Goal: Information Seeking & Learning: Learn about a topic

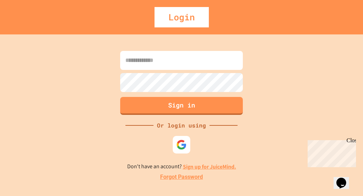
drag, startPoint x: 139, startPoint y: 66, endPoint x: 139, endPoint y: 62, distance: 3.5
click at [139, 66] on input at bounding box center [181, 60] width 123 height 19
click at [203, 162] on p "Don't have an account? Sign up for JuiceMind." at bounding box center [181, 166] width 109 height 9
click at [203, 166] on link "Sign up for JuiceMind." at bounding box center [209, 166] width 53 height 7
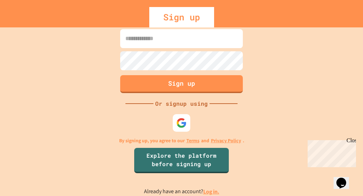
click at [166, 34] on input at bounding box center [181, 38] width 123 height 19
type input "**********"
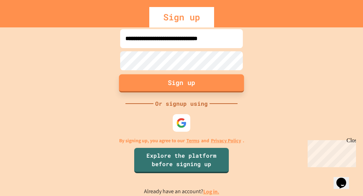
click at [163, 88] on button "Sign up" at bounding box center [181, 83] width 125 height 18
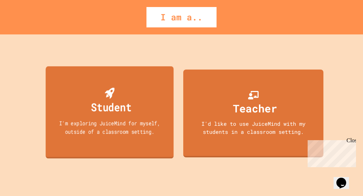
click at [110, 96] on icon at bounding box center [109, 93] width 9 height 11
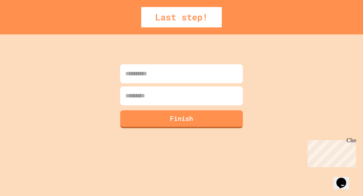
click at [133, 70] on input at bounding box center [181, 73] width 123 height 19
type input "*****"
click at [130, 100] on input at bounding box center [181, 95] width 123 height 19
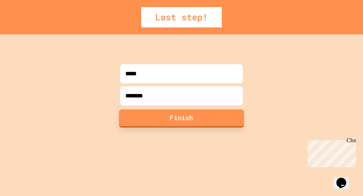
type input "********"
click at [140, 111] on button "Finish" at bounding box center [181, 118] width 125 height 18
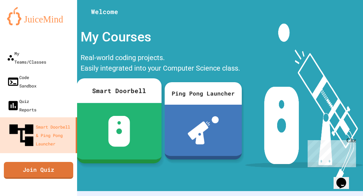
drag, startPoint x: 107, startPoint y: 112, endPoint x: 102, endPoint y: 104, distance: 9.3
click at [102, 104] on div at bounding box center [119, 131] width 85 height 56
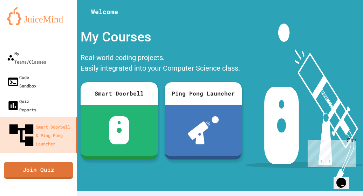
click at [353, 143] on div "Close" at bounding box center [351, 141] width 9 height 9
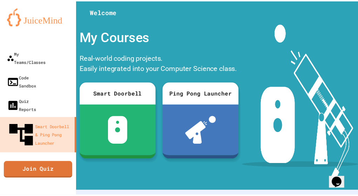
scroll to position [83, 0]
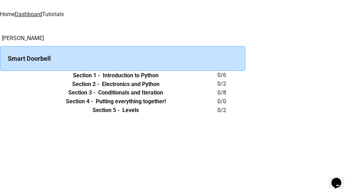
click at [115, 80] on th "Section 1 - Introduction to Python" at bounding box center [115, 75] width 203 height 9
click at [14, 80] on td "collapsible table" at bounding box center [7, 75] width 14 height 9
click at [0, 75] on button "expand row" at bounding box center [0, 75] width 0 height 0
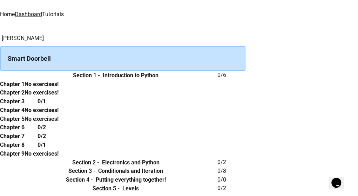
scroll to position [1, 0]
click at [25, 88] on h6 "Chapter 1" at bounding box center [12, 84] width 25 height 8
click at [59, 88] on th "No exercises!" at bounding box center [42, 84] width 34 height 9
click at [59, 88] on h6 "No exercises!" at bounding box center [42, 84] width 34 height 8
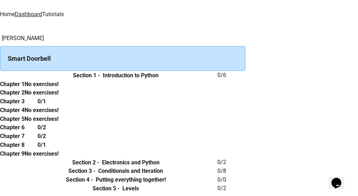
click at [140, 80] on th "Section 1 - Introduction to Python" at bounding box center [115, 75] width 203 height 9
click at [25, 88] on h6 "Chapter 2" at bounding box center [12, 92] width 25 height 8
click at [25, 88] on th "Chapter 2" at bounding box center [12, 92] width 25 height 9
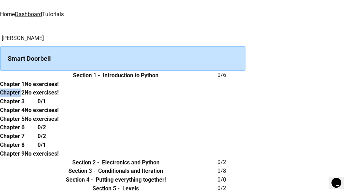
click at [6, 78] on icon "expand row" at bounding box center [4, 79] width 4 height 2
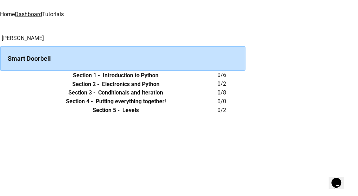
scroll to position [20, 0]
click at [0, 75] on button "expand row" at bounding box center [0, 75] width 0 height 0
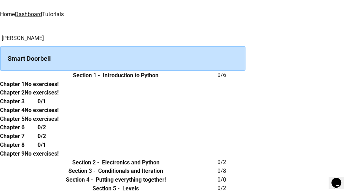
click at [81, 46] on div "Smart Doorbell" at bounding box center [122, 58] width 245 height 25
click at [14, 78] on td "collapsible table" at bounding box center [7, 75] width 14 height 9
click at [0, 75] on icon "expand row" at bounding box center [0, 75] width 0 height 0
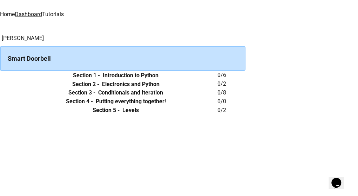
scroll to position [18, 0]
click at [14, 77] on td "collapsible table" at bounding box center [7, 75] width 14 height 9
click at [0, 75] on icon "expand row" at bounding box center [0, 75] width 0 height 0
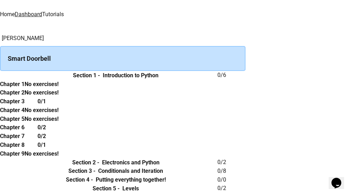
click at [119, 73] on h6 "Introduction to Python" at bounding box center [131, 75] width 56 height 8
click at [245, 73] on h6 "0 / 6" at bounding box center [231, 75] width 28 height 8
click at [204, 46] on div "Smart Doorbell" at bounding box center [122, 58] width 245 height 25
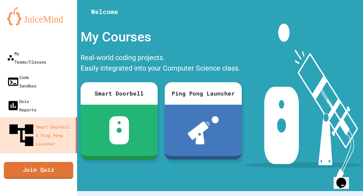
click at [146, 68] on div "Real-world coding projects. Easily integrated into your Computer Science class." at bounding box center [161, 63] width 168 height 26
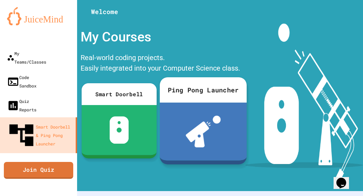
click at [195, 122] on img at bounding box center [203, 131] width 35 height 32
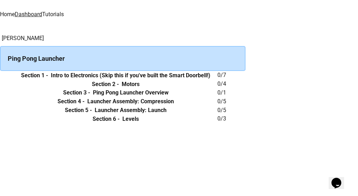
scroll to position [0, 0]
click at [0, 75] on icon "expand row" at bounding box center [0, 75] width 0 height 0
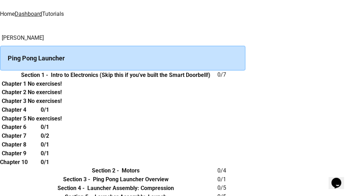
click at [62, 88] on div "No exercises!" at bounding box center [45, 83] width 34 height 9
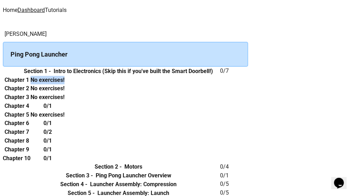
scroll to position [0, 0]
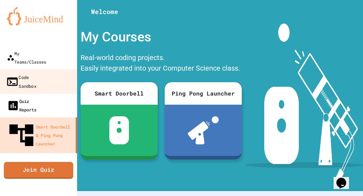
click at [35, 93] on link "Quiz Reports" at bounding box center [38, 105] width 77 height 24
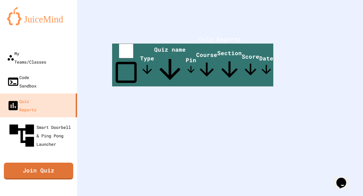
click at [144, 67] on span "Type" at bounding box center [147, 65] width 14 height 22
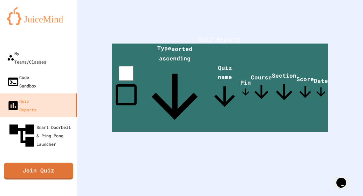
click at [209, 67] on span "Quiz name" at bounding box center [224, 88] width 31 height 48
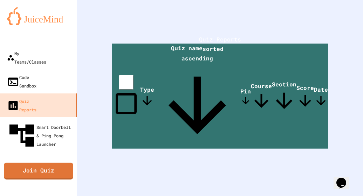
click at [240, 87] on span "Pin" at bounding box center [245, 96] width 11 height 19
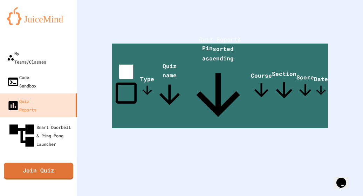
click at [258, 71] on span "Course" at bounding box center [261, 85] width 21 height 29
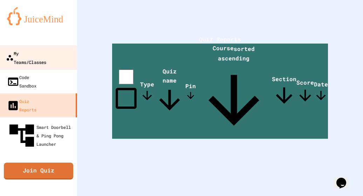
click at [43, 55] on div "My Teams/Classes" at bounding box center [26, 57] width 40 height 17
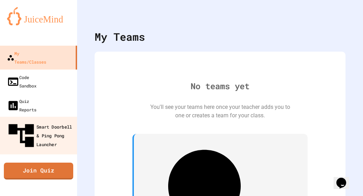
click at [34, 120] on div "Smart Doorbell & Ping Pong Launcher" at bounding box center [40, 135] width 69 height 30
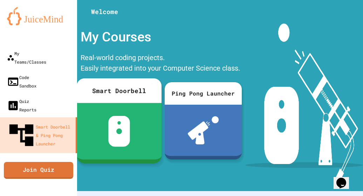
click at [112, 124] on img at bounding box center [119, 131] width 22 height 31
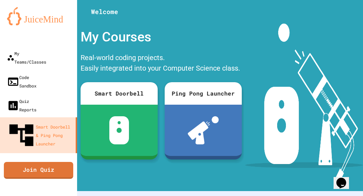
scroll to position [170, 0]
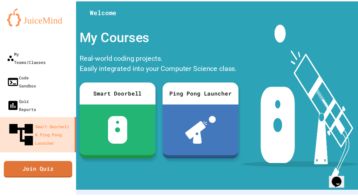
scroll to position [39, 0]
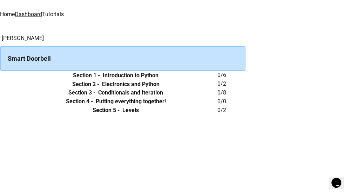
click at [150, 80] on h6 "Introduction to Python" at bounding box center [131, 75] width 56 height 8
click at [50, 90] on div "[PERSON_NAME] Smart Doorbell Section 1 - Introduction to Python 0 / 6 Section 2…" at bounding box center [179, 74] width 358 height 80
click at [0, 75] on icon "expand row" at bounding box center [0, 75] width 0 height 0
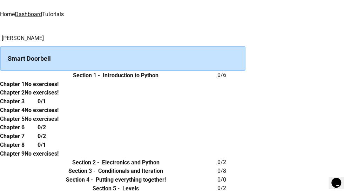
click at [98, 80] on th "Section 1 - Introduction to Python" at bounding box center [115, 75] width 203 height 9
click at [79, 49] on div "Smart Doorbell" at bounding box center [122, 58] width 245 height 25
click at [84, 58] on div "Smart Doorbell" at bounding box center [122, 58] width 245 height 25
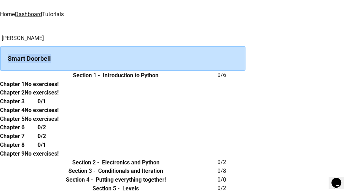
click at [84, 58] on div "Smart Doorbell" at bounding box center [122, 58] width 245 height 25
click at [0, 75] on icon "expand row" at bounding box center [0, 75] width 0 height 0
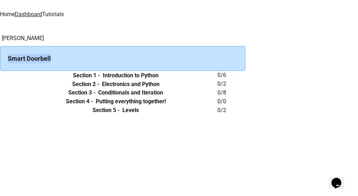
click at [147, 60] on div "Smart Doorbell" at bounding box center [122, 58] width 245 height 25
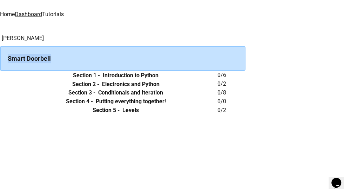
click at [147, 60] on div "Smart Doorbell" at bounding box center [122, 58] width 245 height 25
click at [0, 110] on icon "expand row" at bounding box center [0, 110] width 0 height 0
click at [25, 131] on h6 "Chapter 2" at bounding box center [12, 127] width 25 height 8
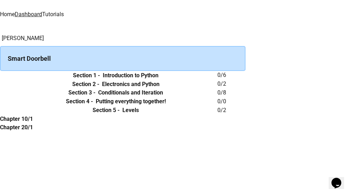
click at [0, 110] on icon "expand row" at bounding box center [0, 110] width 0 height 0
click at [64, 13] on link "Tutorials" at bounding box center [53, 14] width 22 height 7
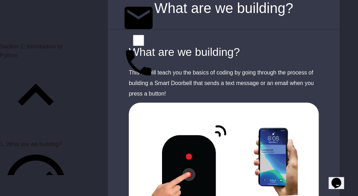
scroll to position [47, 0]
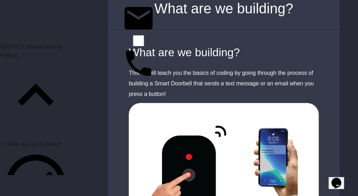
click at [48, 58] on span "Section 1: Introduction to Python" at bounding box center [31, 50] width 62 height 15
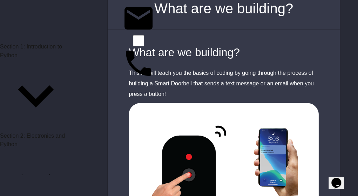
click at [48, 58] on span "Section 1: Introduction to Python" at bounding box center [31, 50] width 62 height 15
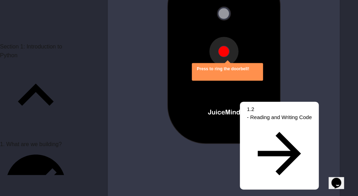
scroll to position [604, 0]
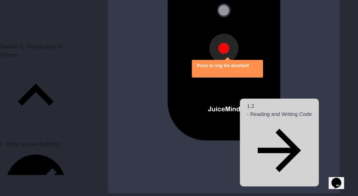
click at [249, 118] on span "- Reading and Writing Code" at bounding box center [279, 114] width 65 height 8
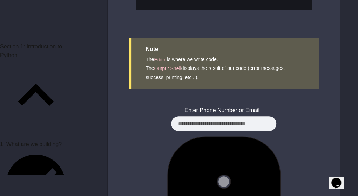
scroll to position [1177, 0]
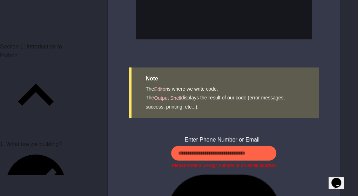
scroll to position [1135, 0]
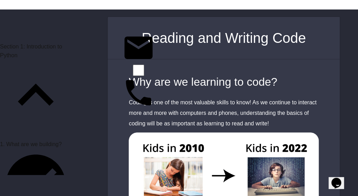
scroll to position [0, 0]
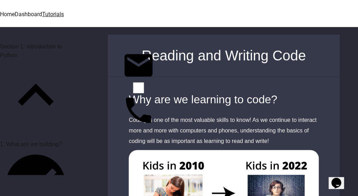
click at [42, 11] on link "Dashboard" at bounding box center [28, 14] width 27 height 7
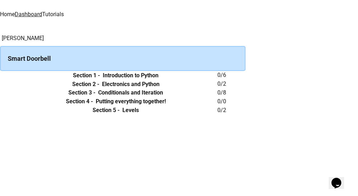
click at [0, 75] on icon "expand row" at bounding box center [0, 75] width 0 height 0
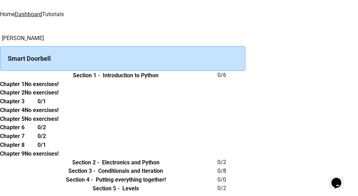
click at [100, 80] on h6 "Section 1 -" at bounding box center [86, 75] width 27 height 8
click at [138, 80] on th "Section 1 - Introduction to Python" at bounding box center [115, 75] width 203 height 9
click at [59, 88] on th "No exercises!" at bounding box center [42, 84] width 34 height 9
